Goal: Communication & Community: Answer question/provide support

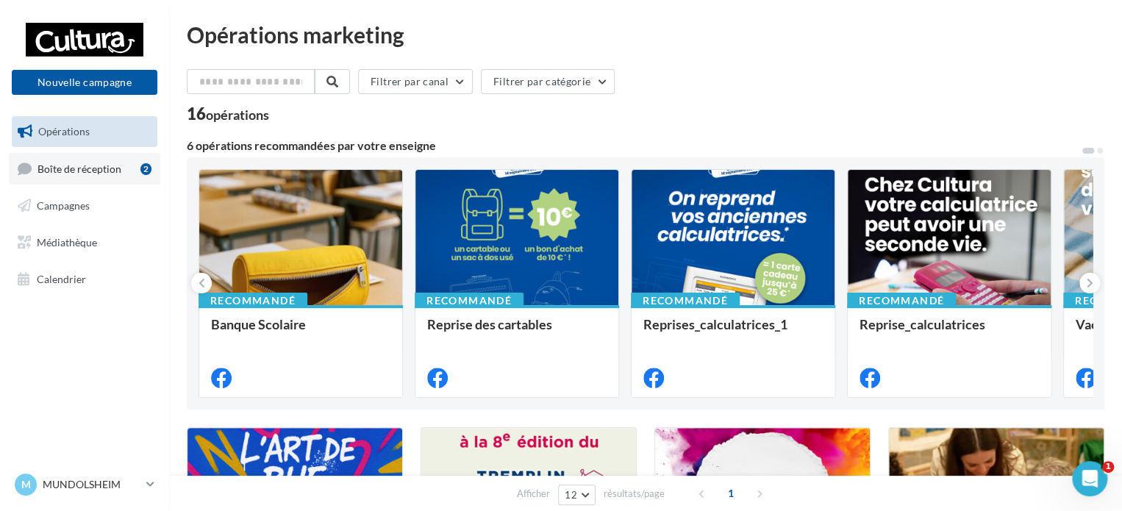
click at [74, 165] on span "Boîte de réception" at bounding box center [80, 168] width 84 height 13
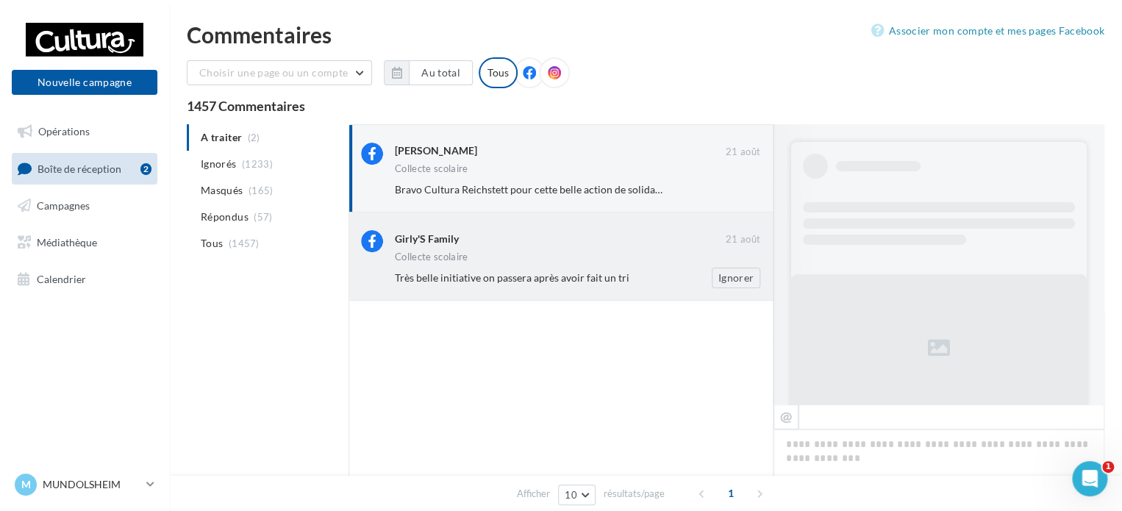
click at [577, 243] on div "Girly'S Family" at bounding box center [560, 237] width 331 height 15
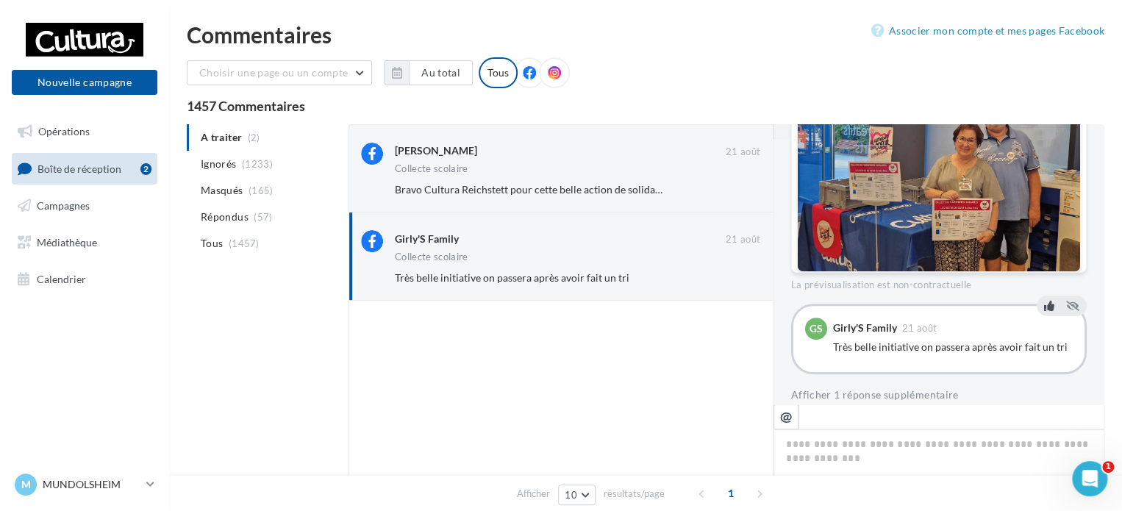
click at [1045, 301] on icon at bounding box center [1049, 306] width 10 height 10
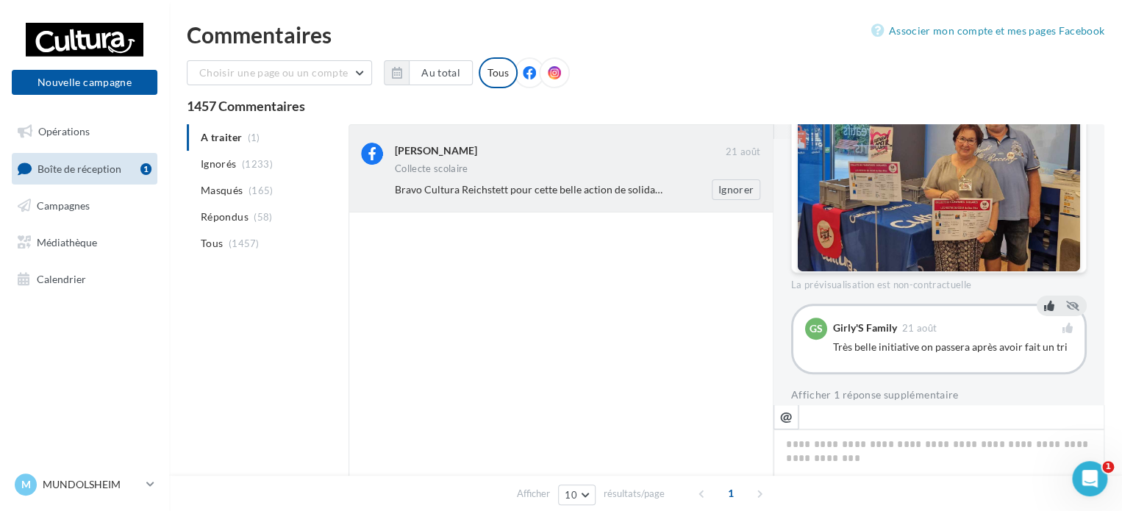
click at [615, 146] on div "[PERSON_NAME]" at bounding box center [560, 150] width 331 height 15
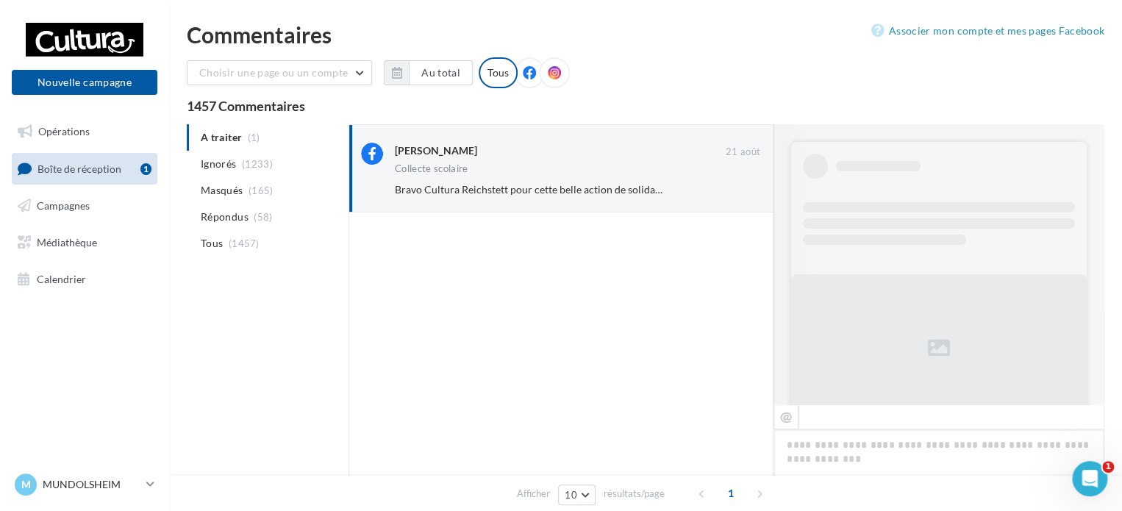
scroll to position [341, 0]
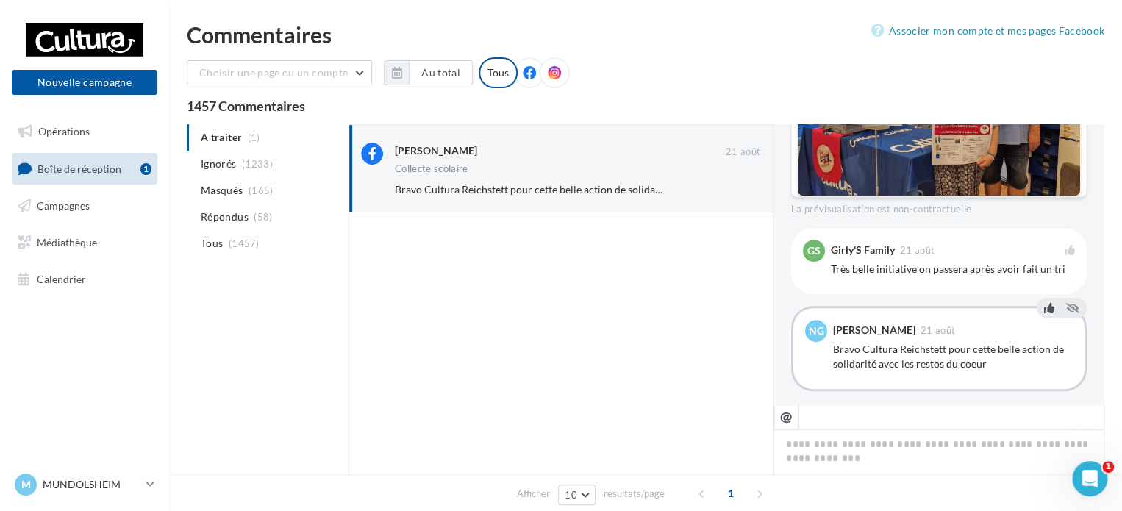
click at [1042, 299] on button at bounding box center [1050, 308] width 16 height 18
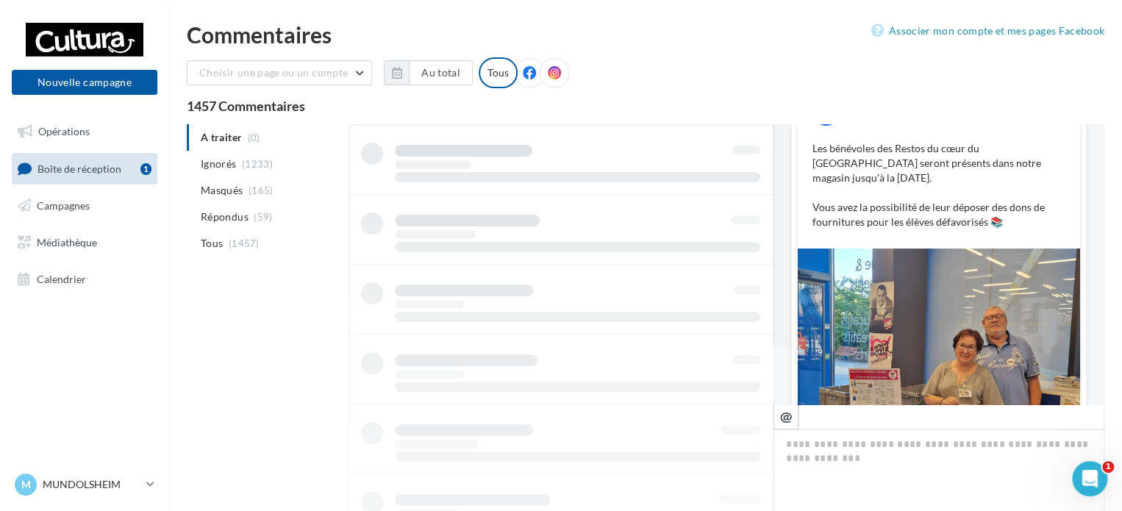
scroll to position [47, 0]
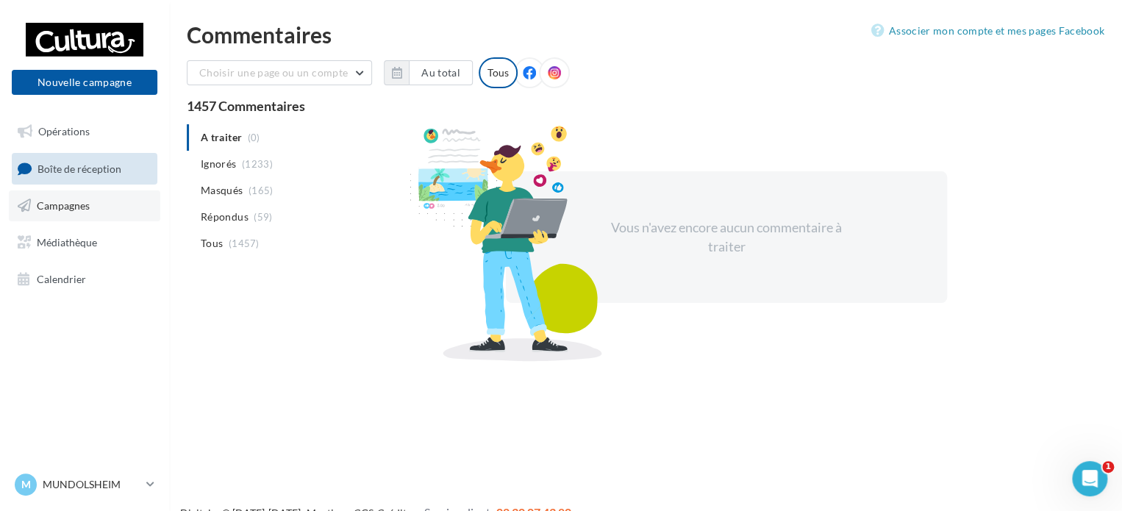
click at [79, 200] on span "Campagnes" at bounding box center [63, 205] width 53 height 13
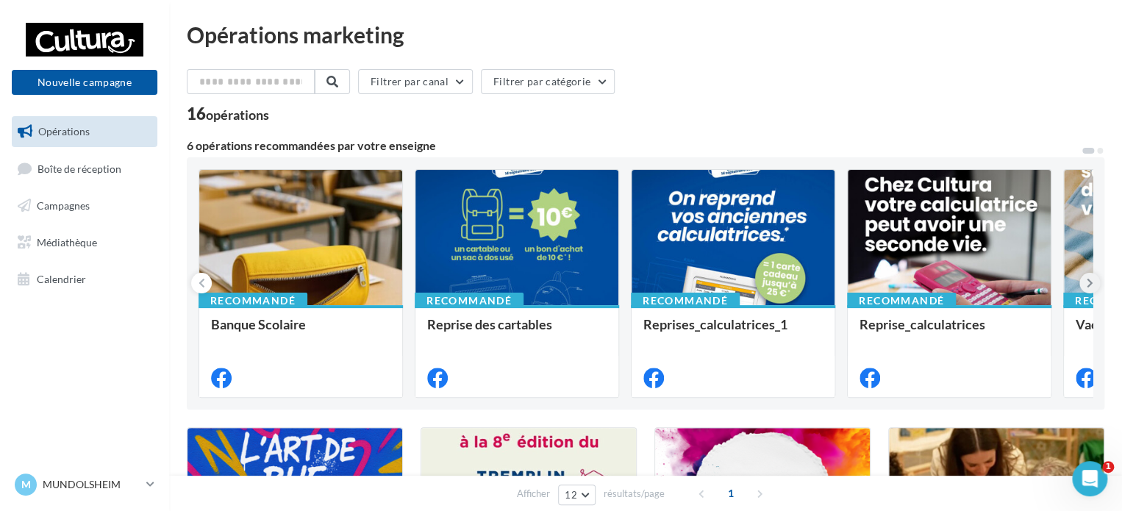
click at [1090, 276] on icon at bounding box center [1090, 283] width 7 height 15
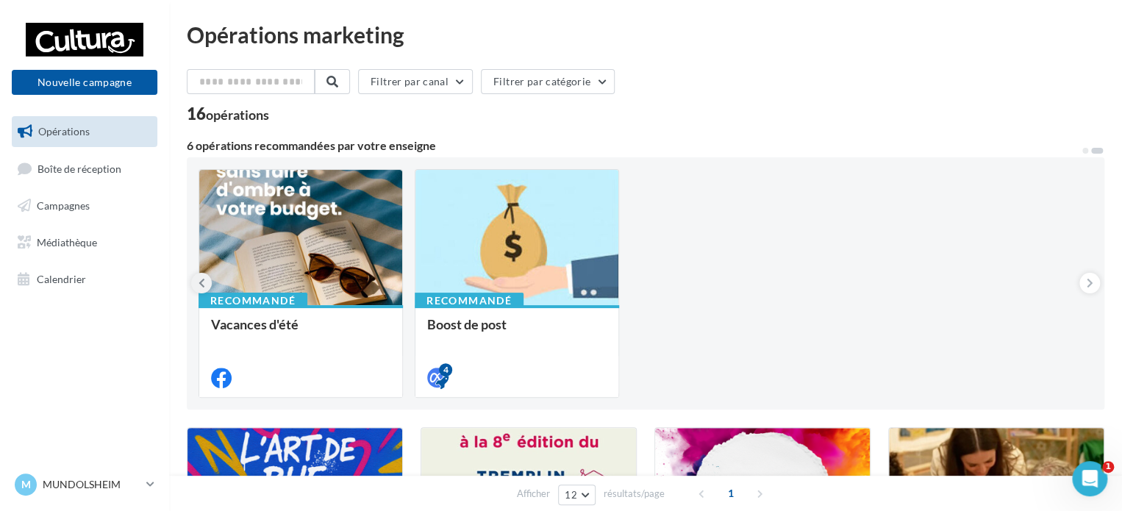
click at [202, 285] on icon at bounding box center [202, 283] width 7 height 15
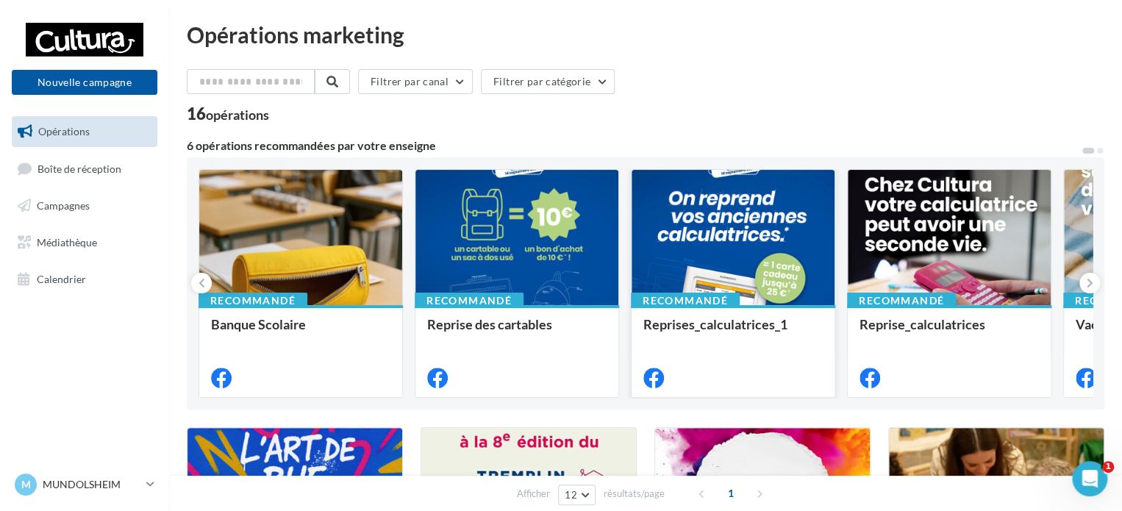
click at [715, 241] on div at bounding box center [733, 238] width 203 height 137
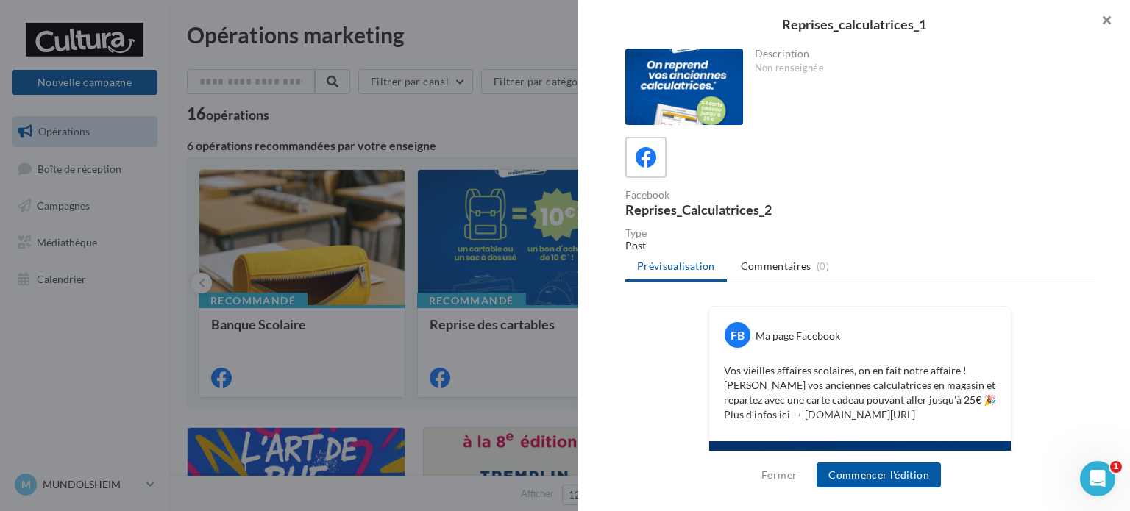
click at [1106, 19] on button "button" at bounding box center [1100, 22] width 59 height 44
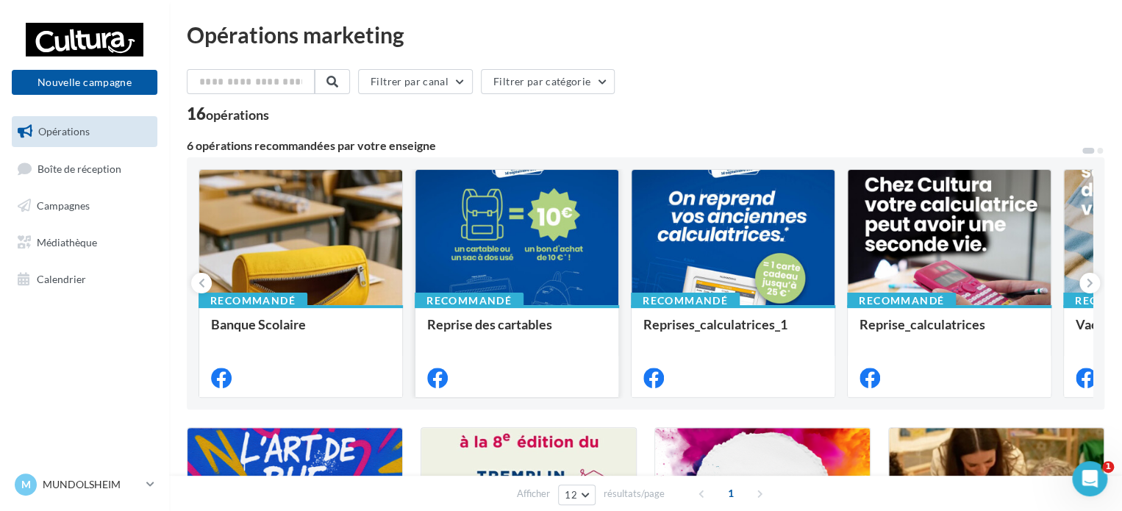
click at [575, 233] on div at bounding box center [517, 238] width 203 height 137
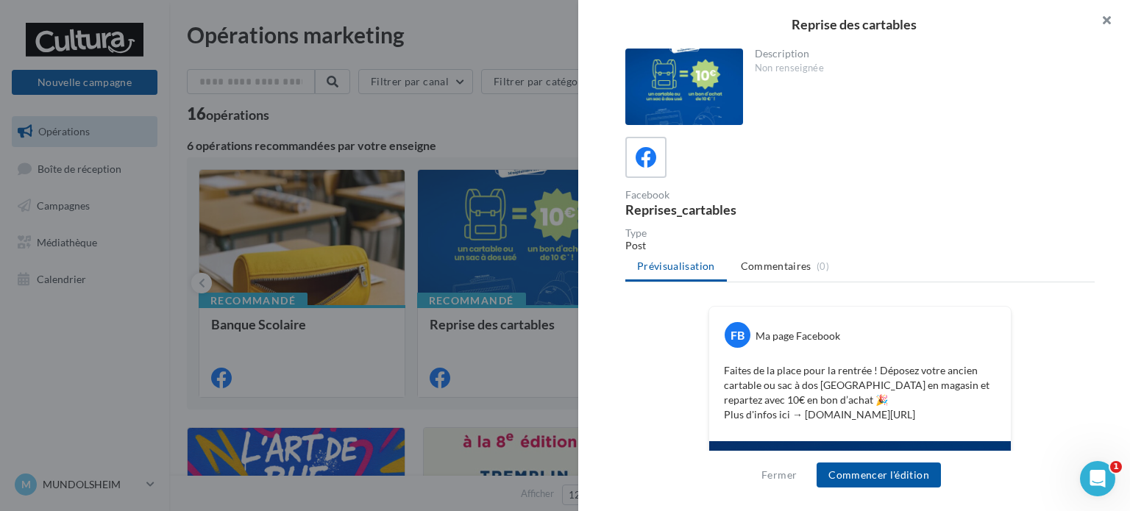
click at [1108, 30] on button "button" at bounding box center [1100, 22] width 59 height 44
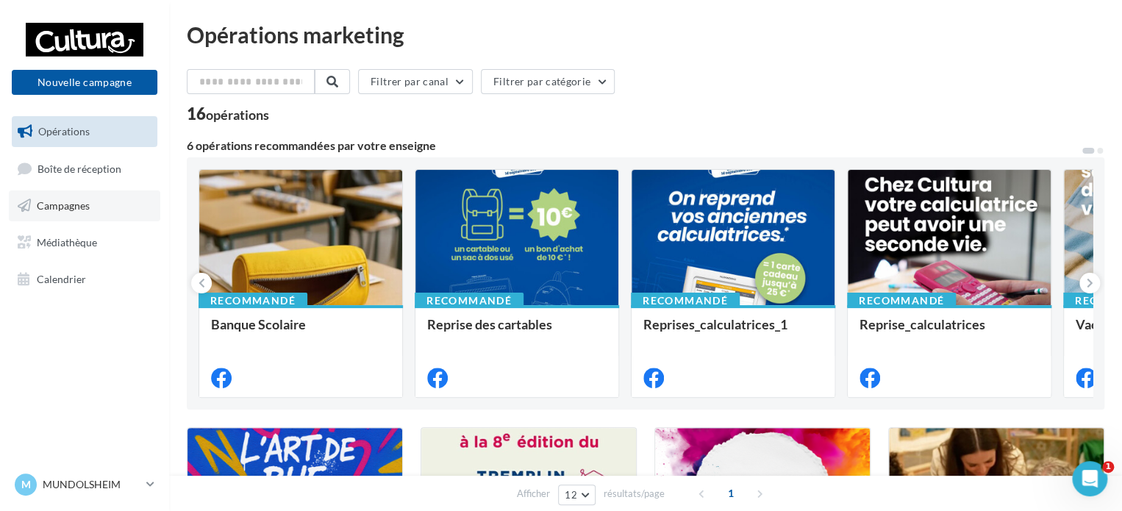
click at [60, 202] on span "Campagnes" at bounding box center [63, 205] width 53 height 13
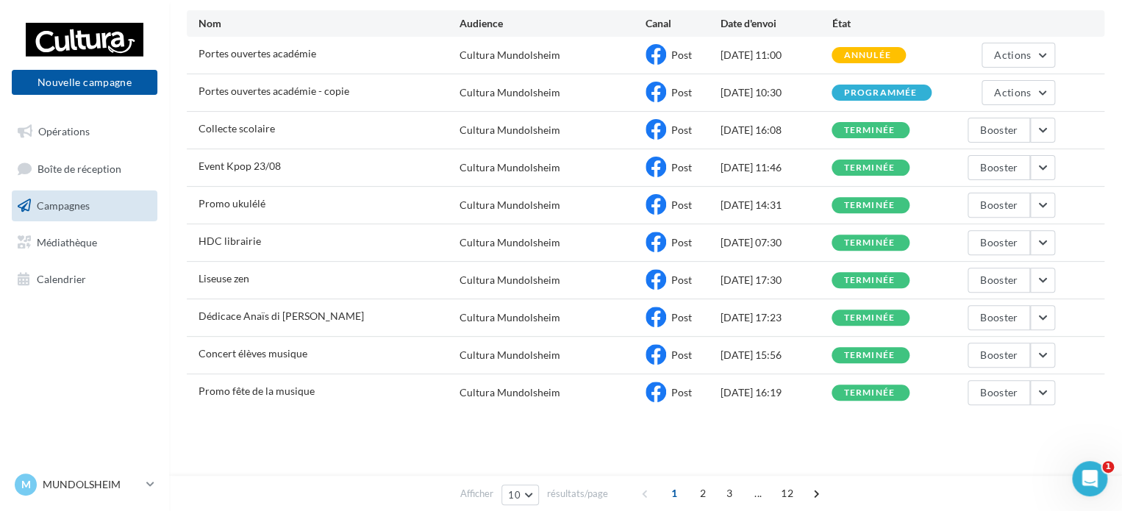
scroll to position [158, 0]
